Goal: Task Accomplishment & Management: Use online tool/utility

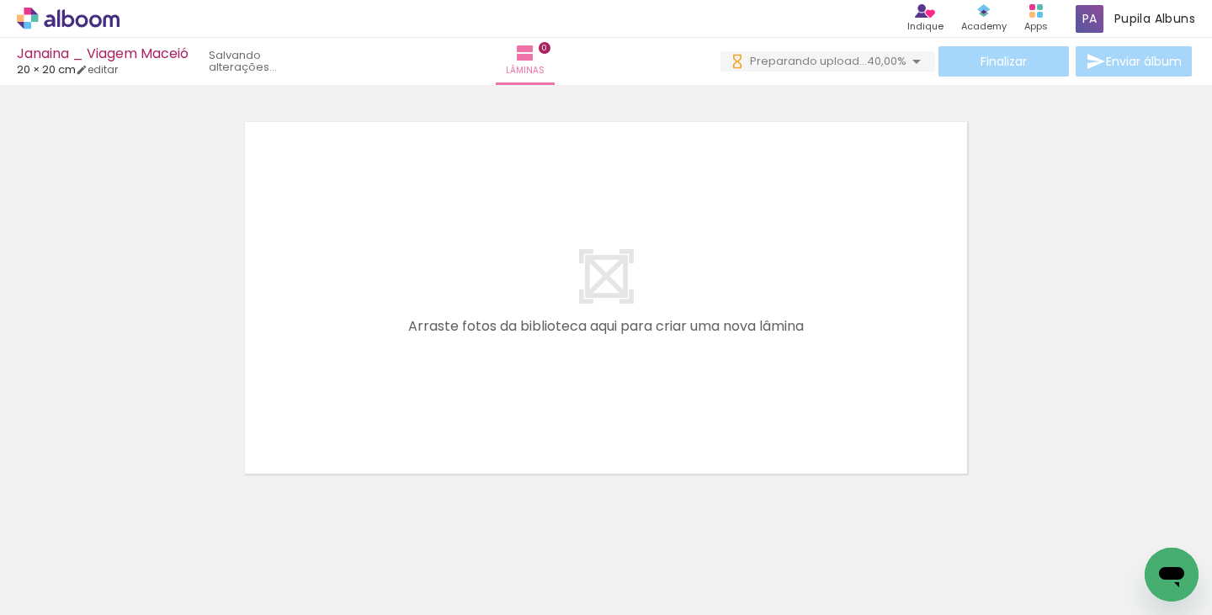
click at [90, 16] on icon at bounding box center [68, 19] width 103 height 22
